Goal: Transaction & Acquisition: Purchase product/service

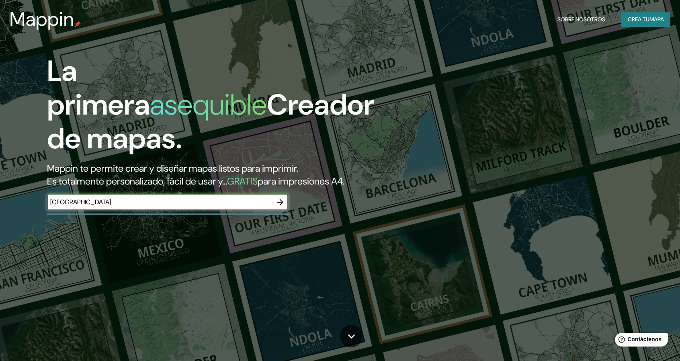
type input "[GEOGRAPHIC_DATA]"
click at [279, 201] on icon "button" at bounding box center [280, 202] width 10 height 10
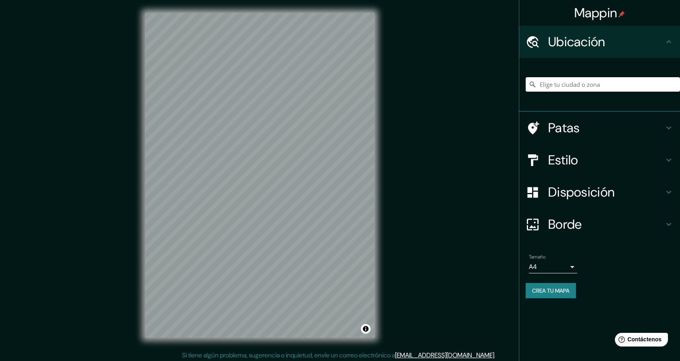
click at [559, 79] on input "Elige tu ciudad o zona" at bounding box center [603, 84] width 154 height 14
paste input "[GEOGRAPHIC_DATA]"
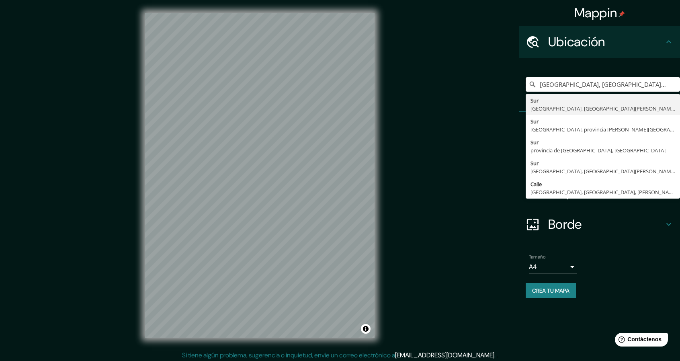
paste input "[GEOGRAPHIC_DATA]"
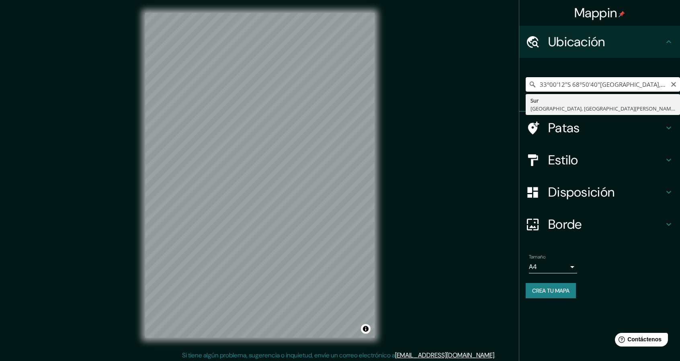
type input "[GEOGRAPHIC_DATA], [GEOGRAPHIC_DATA], [GEOGRAPHIC_DATA][PERSON_NAME], [GEOGRAPH…"
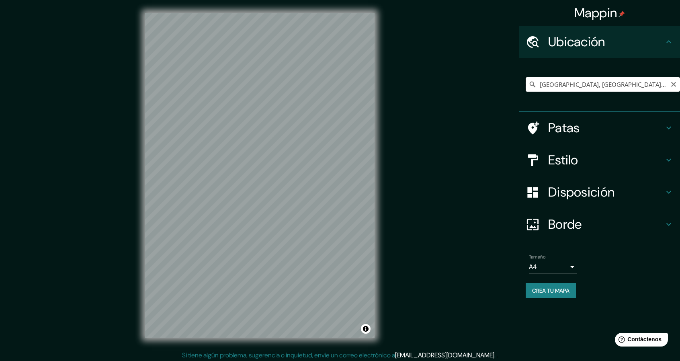
click at [577, 86] on input "[GEOGRAPHIC_DATA], [GEOGRAPHIC_DATA], [GEOGRAPHIC_DATA][PERSON_NAME], [GEOGRAPH…" at bounding box center [603, 84] width 154 height 14
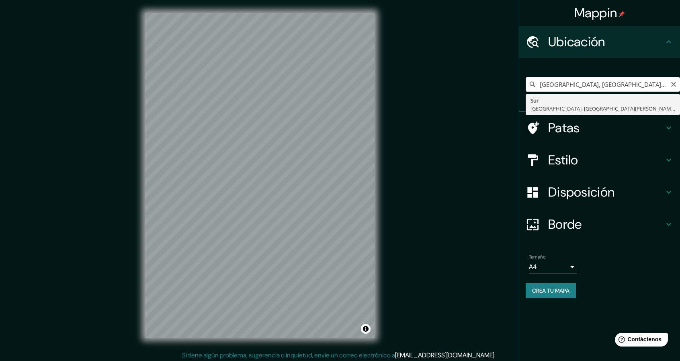
click at [574, 86] on input "[GEOGRAPHIC_DATA], [GEOGRAPHIC_DATA], [GEOGRAPHIC_DATA][PERSON_NAME], [GEOGRAPH…" at bounding box center [603, 84] width 154 height 14
click at [670, 86] on icon "Claro" at bounding box center [673, 84] width 6 height 6
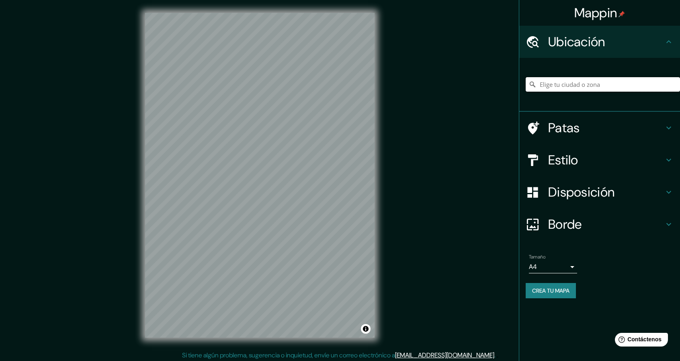
paste input "X5W4+M67 [PERSON_NAME] de Cuyo, [GEOGRAPHIC_DATA], [GEOGRAPHIC_DATA]"
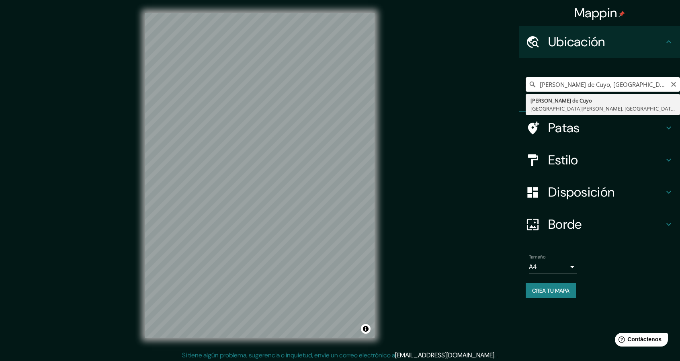
paste input "X5W4+M67 [PERSON_NAME] de Cuyo, [GEOGRAPHIC_DATA], [GEOGRAPHIC_DATA]"
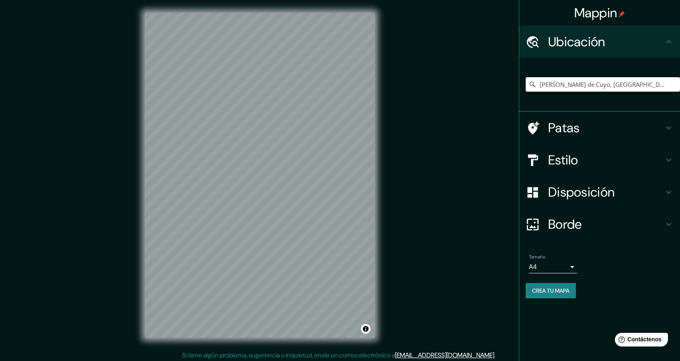
click at [564, 81] on input "[PERSON_NAME] de Cuyo, [GEOGRAPHIC_DATA][PERSON_NAME], [GEOGRAPHIC_DATA]" at bounding box center [603, 84] width 154 height 14
paste input "X5W4+M67 [PERSON_NAME] de Cuyo, [GEOGRAPHIC_DATA], [GEOGRAPHIC_DATA]"
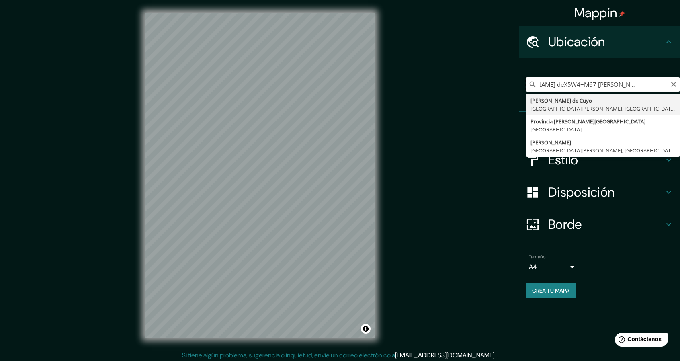
type input "[PERSON_NAME] de Cuyo, [GEOGRAPHIC_DATA][PERSON_NAME], [GEOGRAPHIC_DATA]"
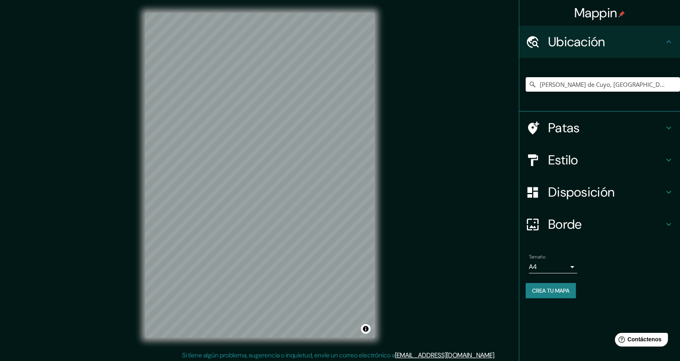
click at [554, 163] on font "Estilo" at bounding box center [563, 160] width 30 height 17
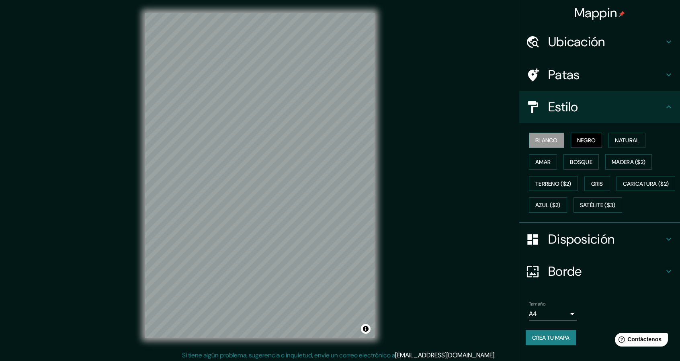
click at [592, 138] on button "Negro" at bounding box center [587, 140] width 32 height 15
click at [615, 139] on font "Natural" at bounding box center [627, 140] width 24 height 7
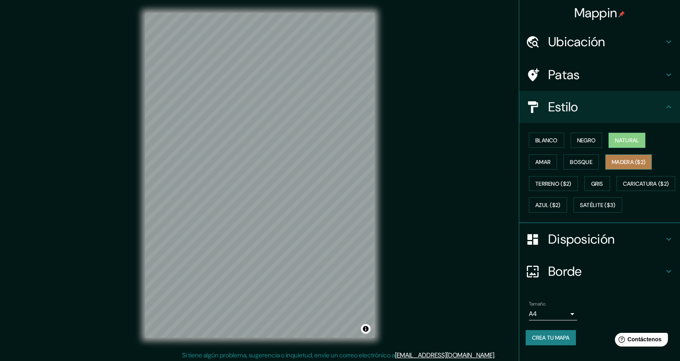
click at [618, 160] on font "Madera ($2)" at bounding box center [629, 161] width 34 height 7
click at [583, 164] on font "Bosque" at bounding box center [581, 161] width 23 height 7
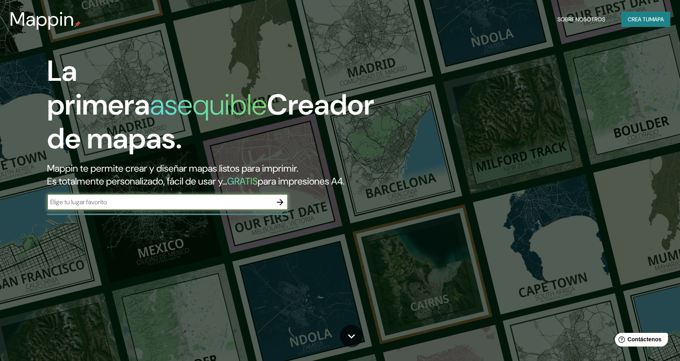
click at [82, 202] on input "text" at bounding box center [159, 201] width 225 height 9
